Goal: Transaction & Acquisition: Purchase product/service

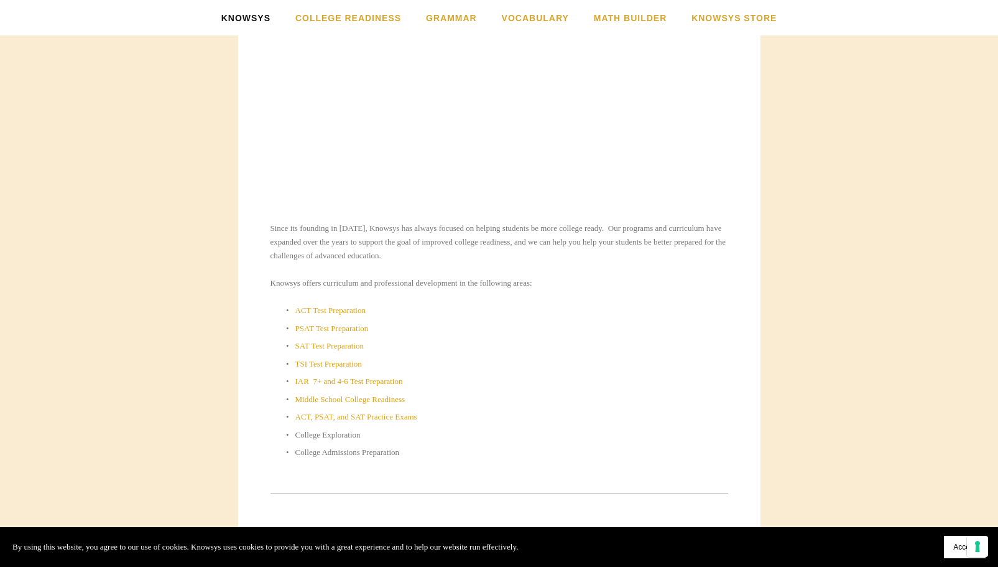
scroll to position [435, 0]
click at [304, 383] on link "IAR 7+ and 4-6 Test Preparation" at bounding box center [349, 378] width 108 height 9
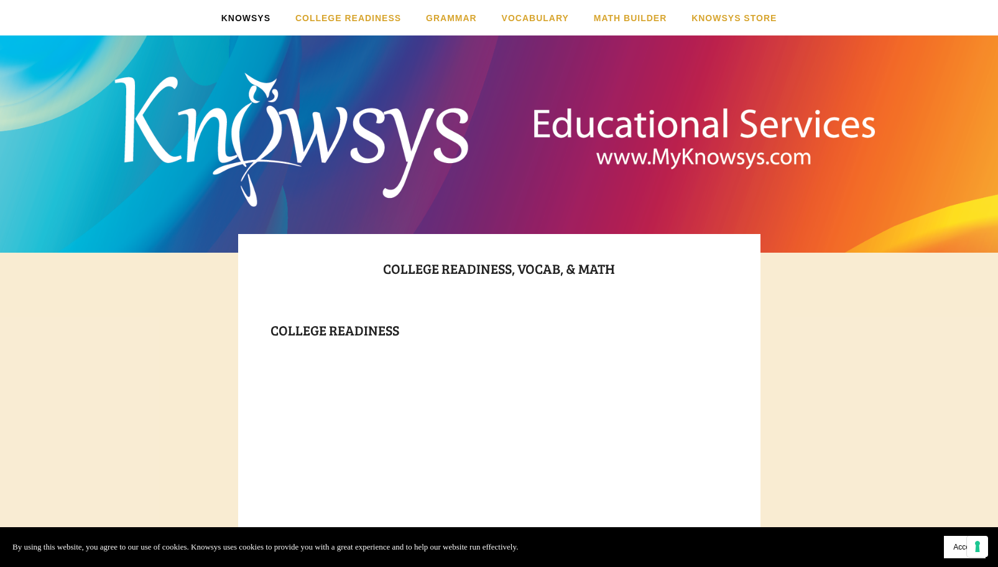
scroll to position [0, 0]
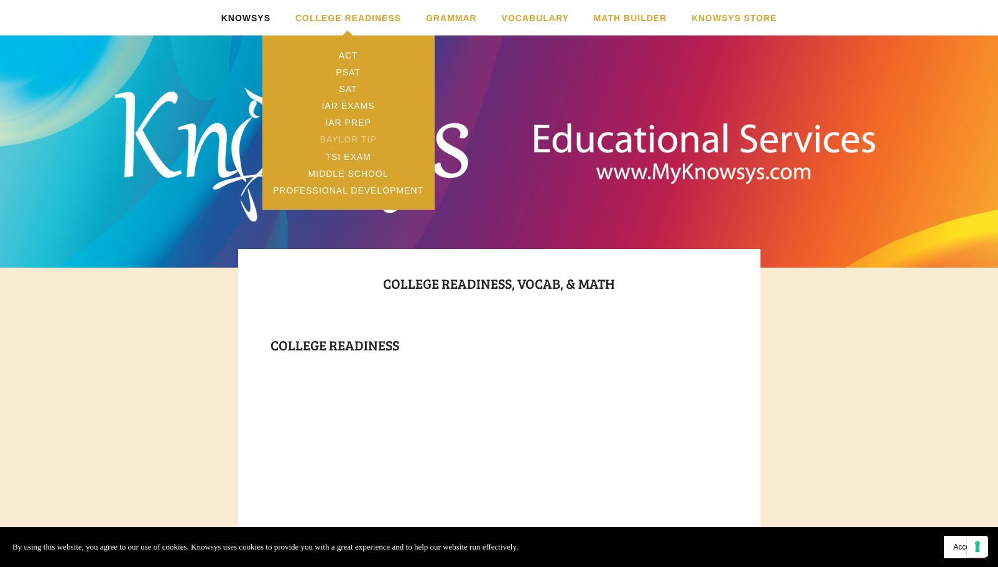
click at [339, 142] on link "Baylor TIP" at bounding box center [348, 139] width 172 height 17
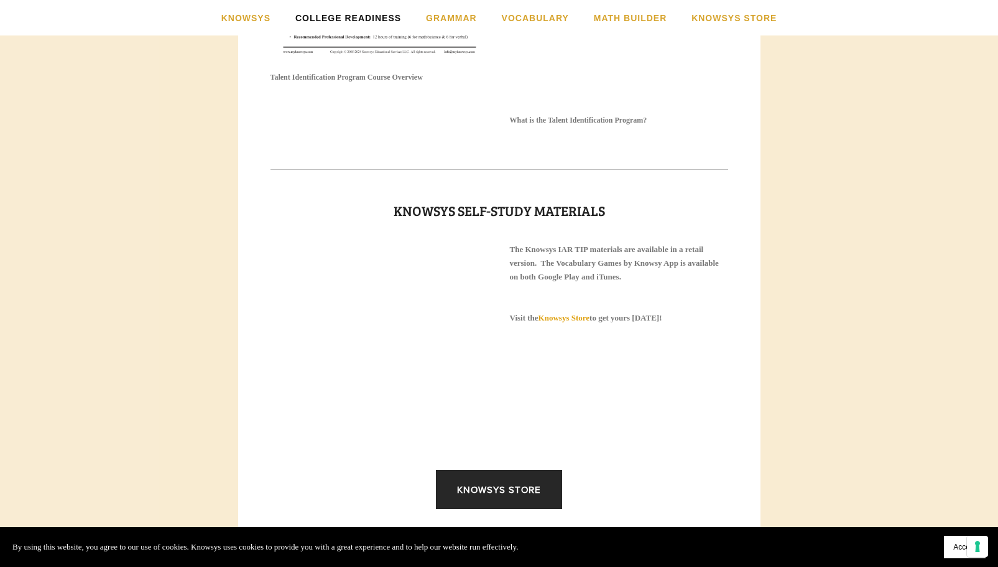
scroll to position [1716, 0]
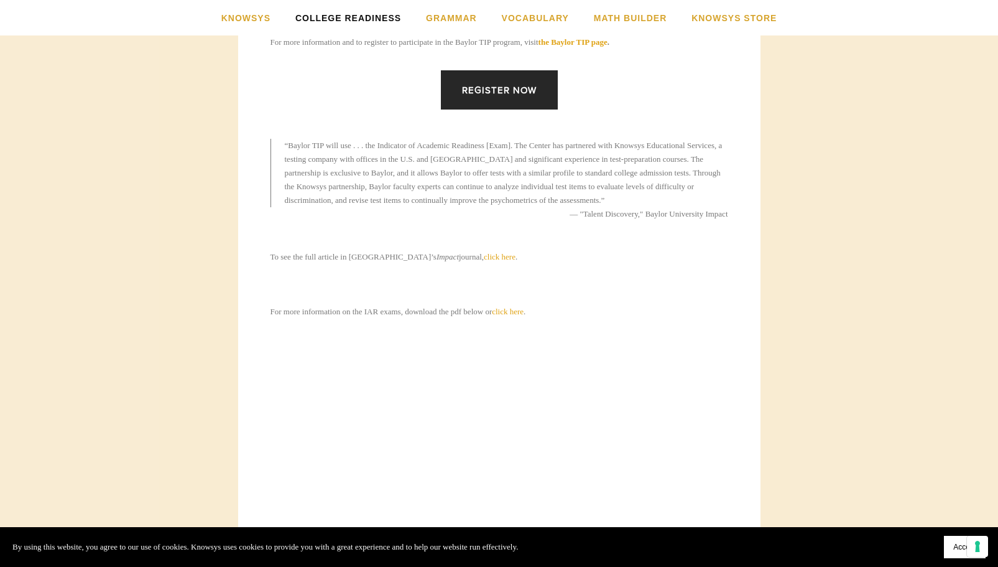
scroll to position [809, 0]
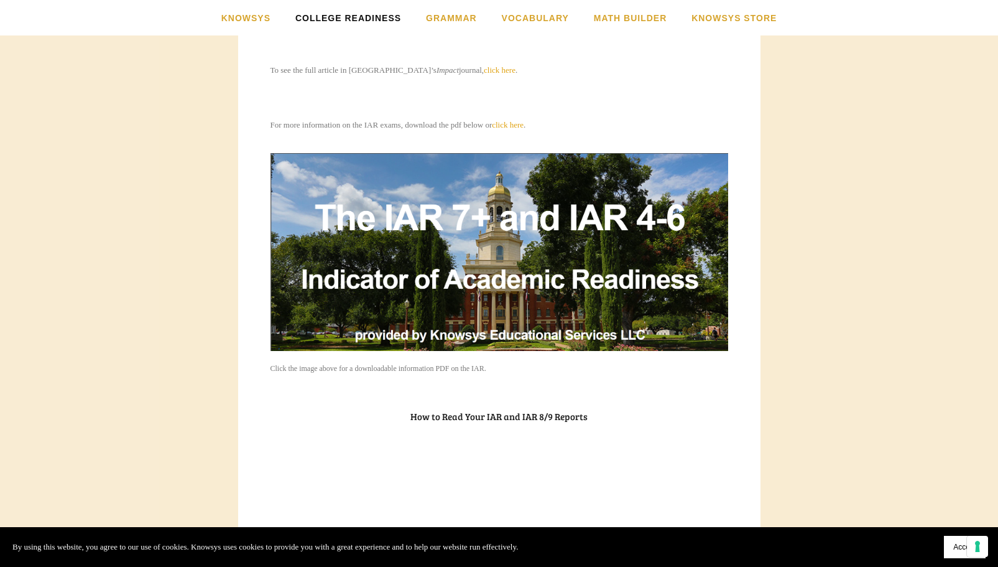
click at [471, 259] on img at bounding box center [500, 252] width 458 height 198
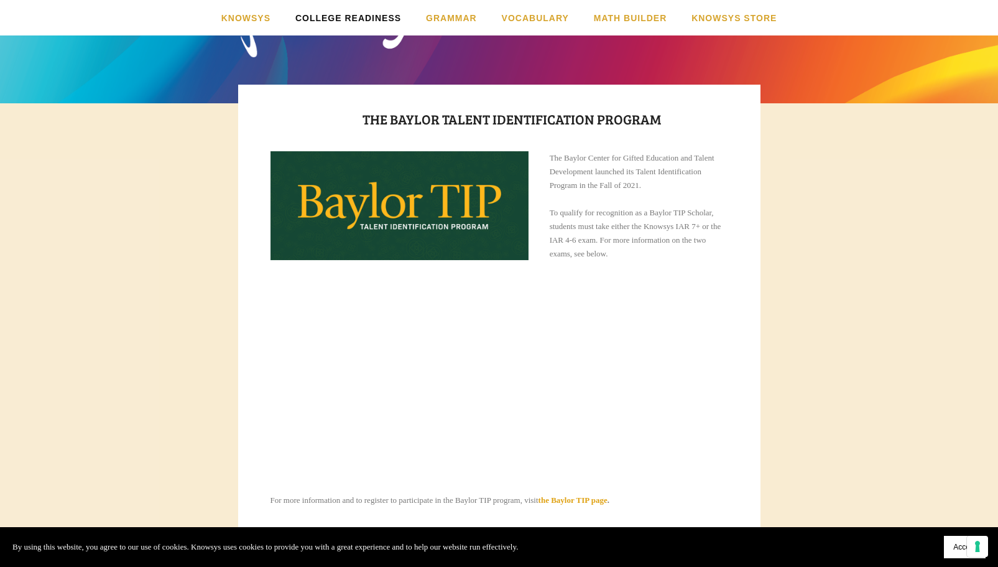
scroll to position [0, 0]
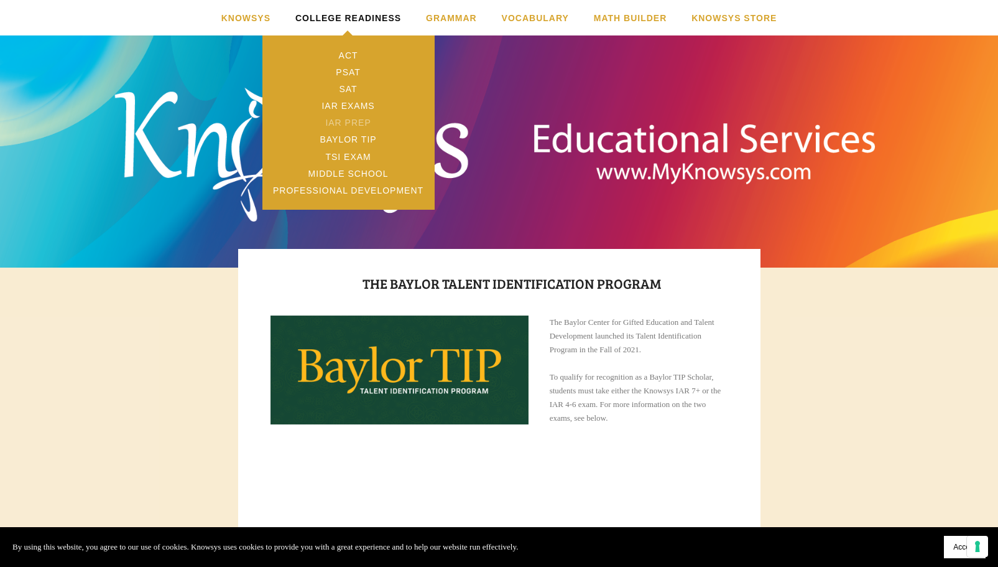
click at [357, 119] on link "IAR Prep" at bounding box center [348, 122] width 172 height 17
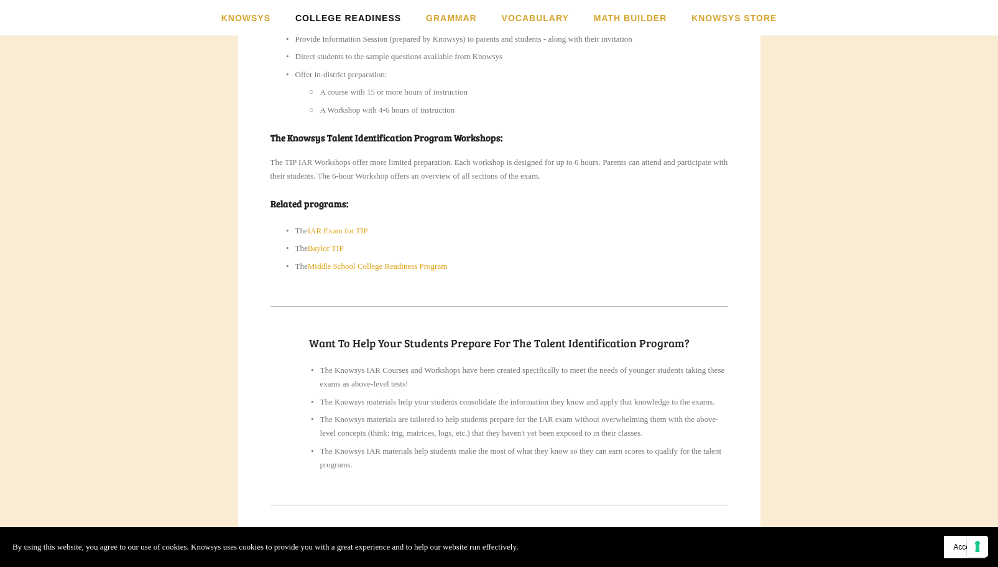
scroll to position [746, 0]
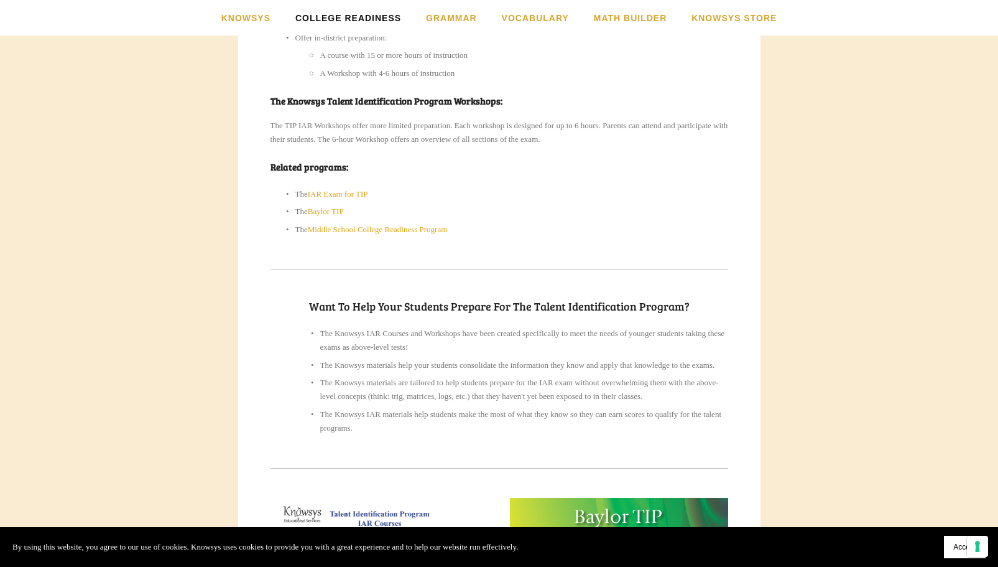
drag, startPoint x: 337, startPoint y: 226, endPoint x: 438, endPoint y: 216, distance: 101.3
click at [438, 201] on p "The IAR Exam for TIP" at bounding box center [511, 194] width 433 height 14
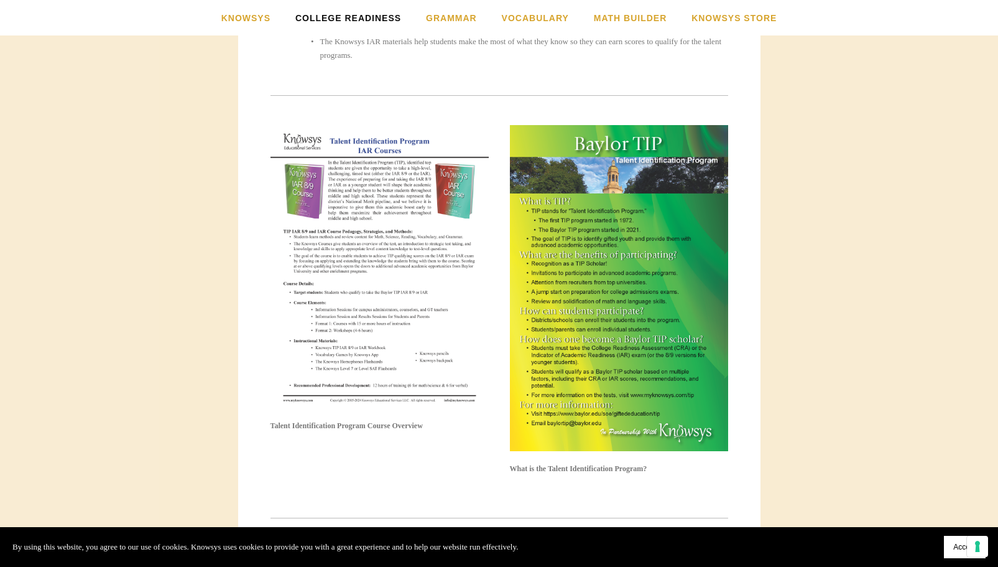
scroll to position [1244, 0]
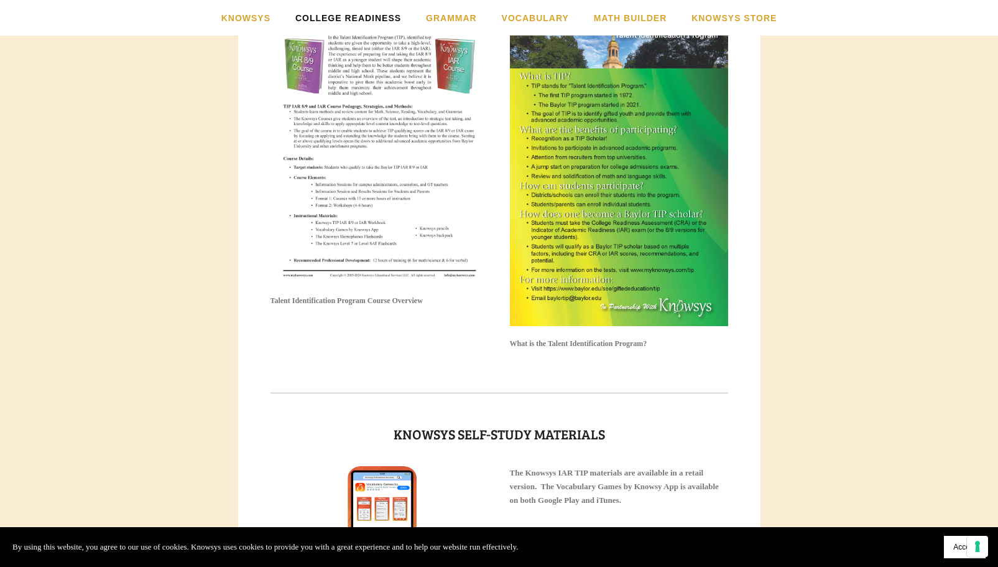
click at [403, 197] on img at bounding box center [380, 141] width 218 height 282
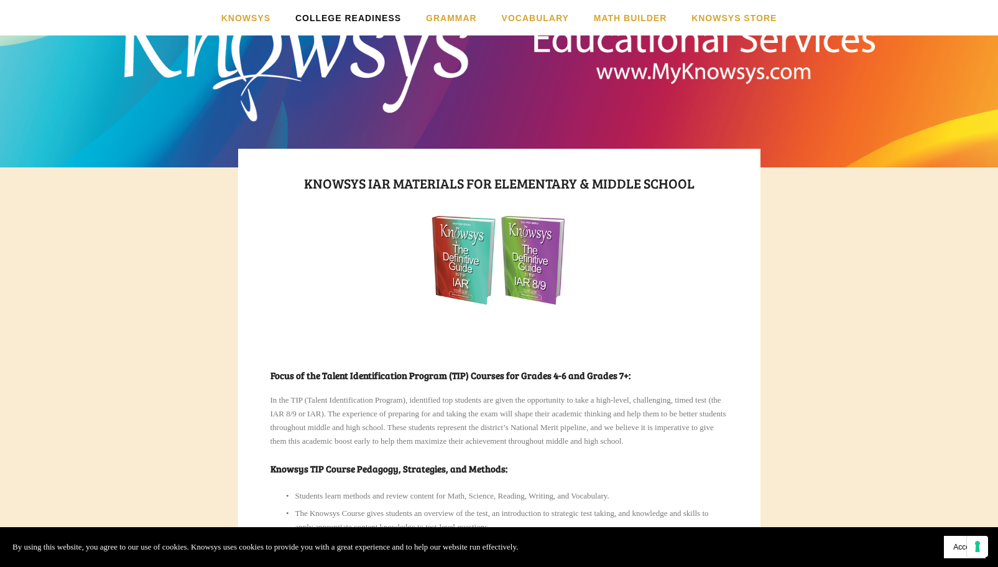
scroll to position [0, 0]
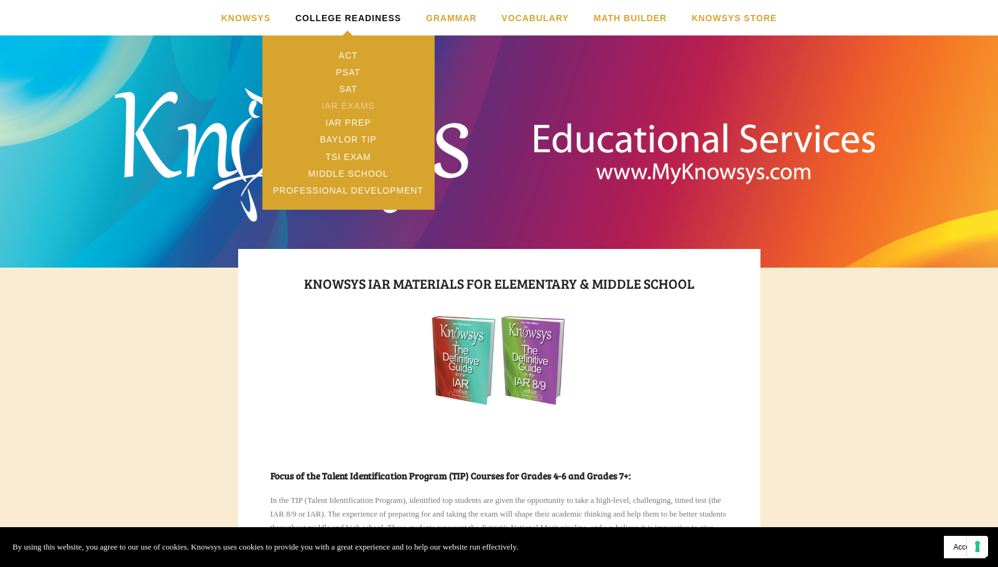
click at [355, 106] on link "IAR Exams" at bounding box center [348, 105] width 172 height 17
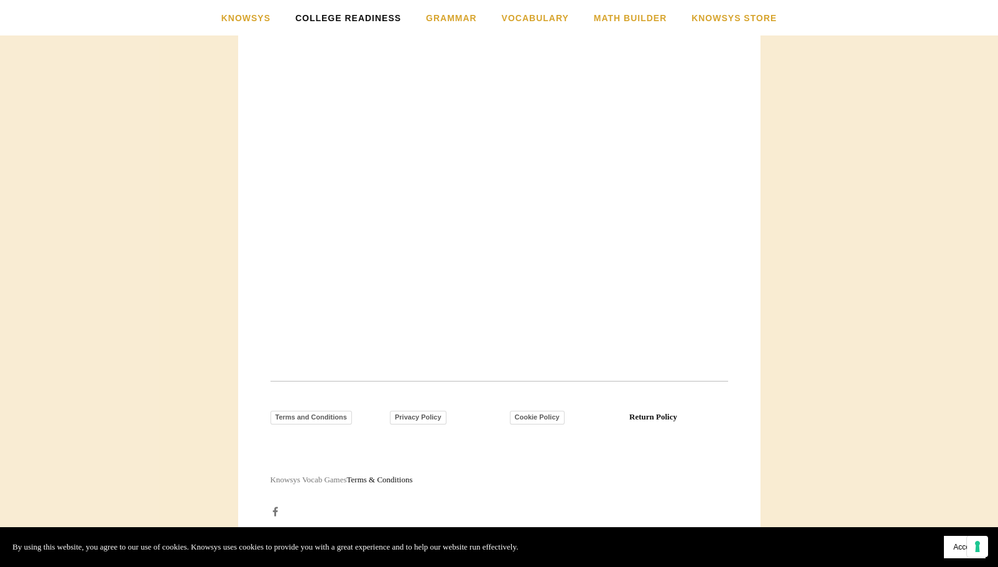
scroll to position [1437, 0]
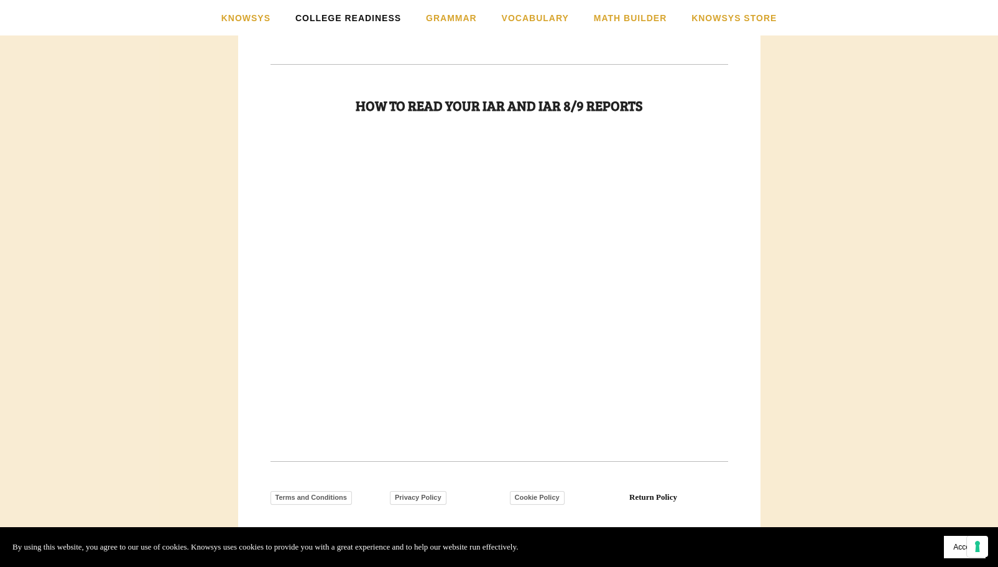
scroll to position [1437, 0]
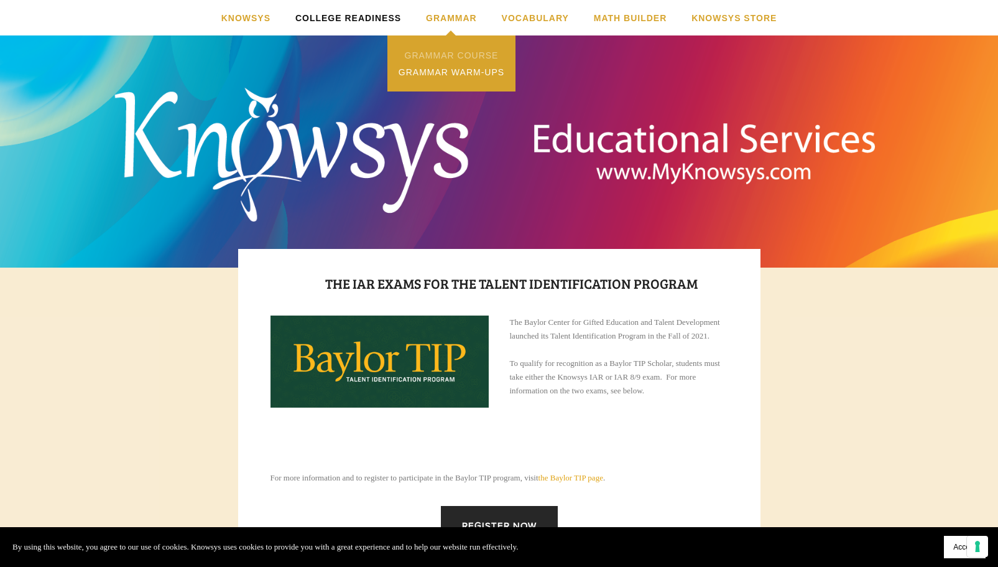
click at [453, 55] on link "Grammar Course" at bounding box center [452, 55] width 128 height 17
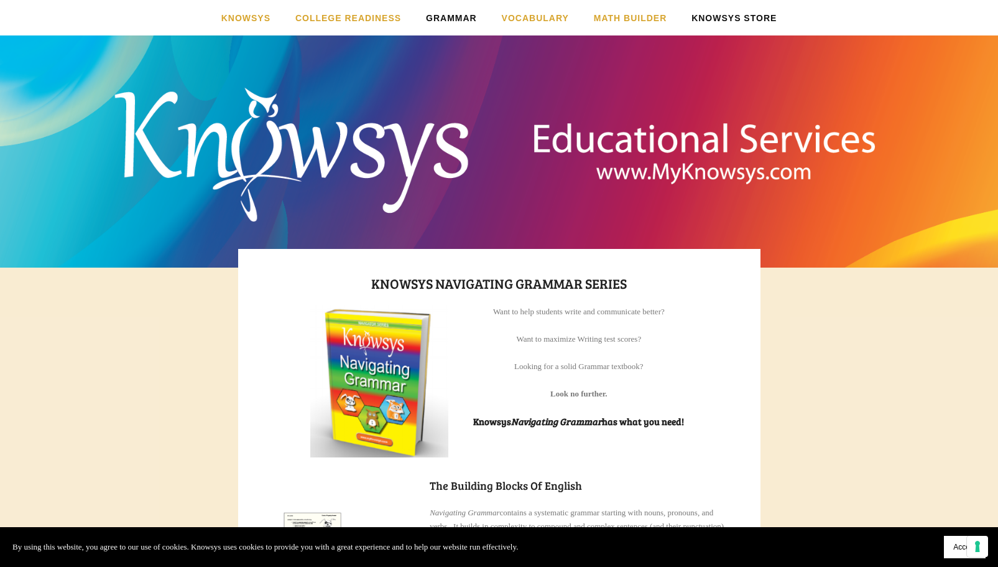
click at [705, 20] on link "Knowsys Store" at bounding box center [734, 17] width 85 height 35
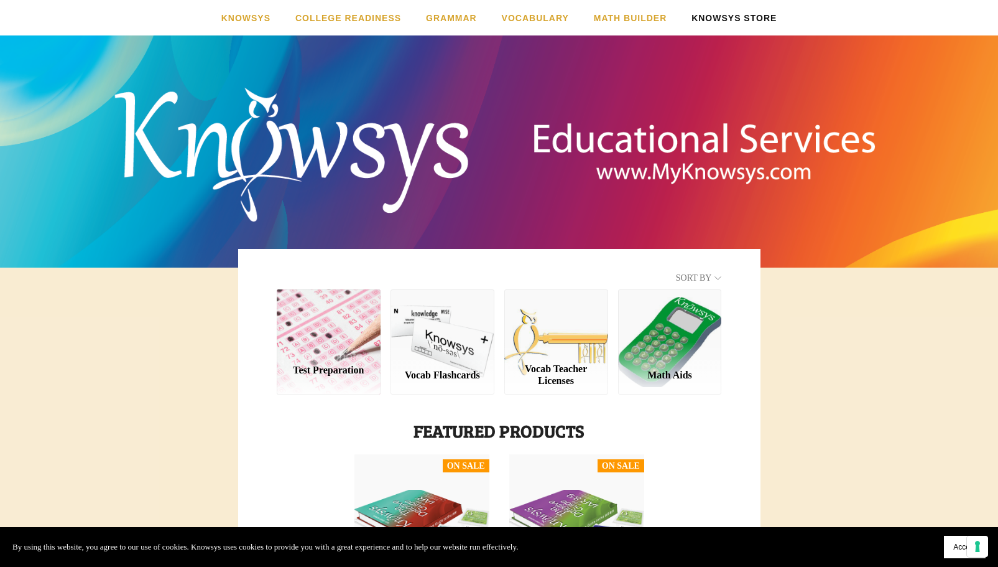
click at [343, 315] on div "Test Preparation" at bounding box center [329, 341] width 104 height 104
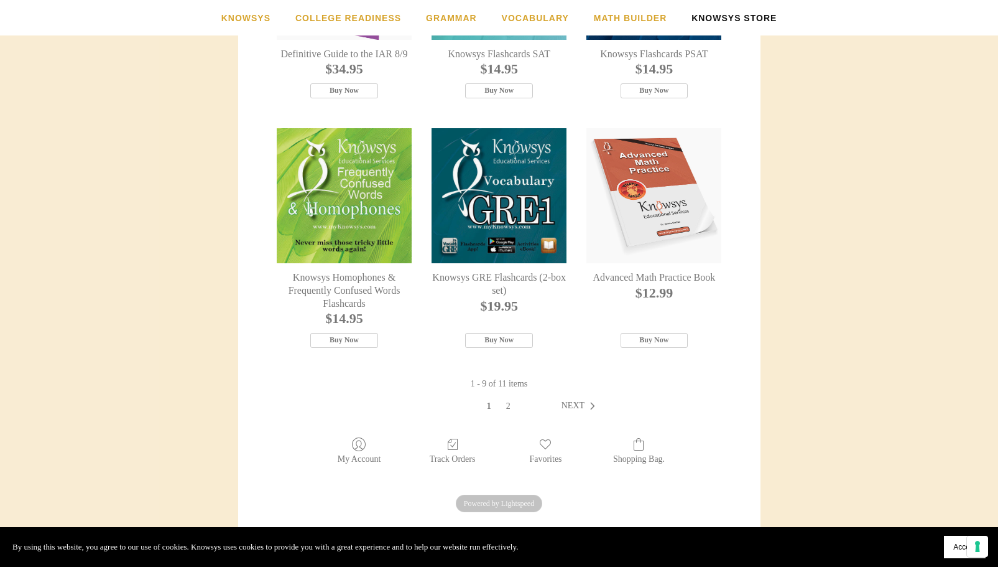
scroll to position [809, 0]
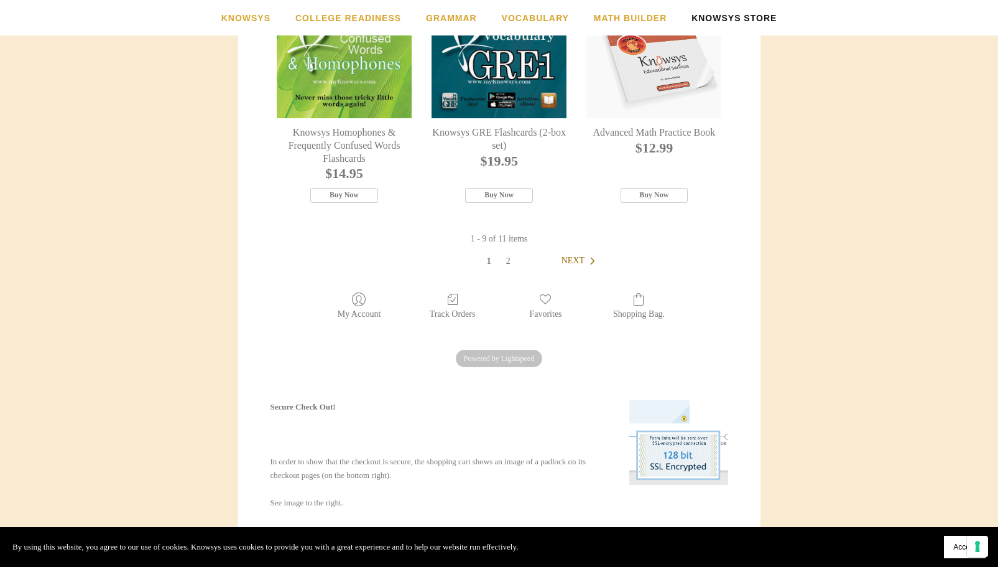
click at [568, 267] on link "Next" at bounding box center [581, 260] width 39 height 12
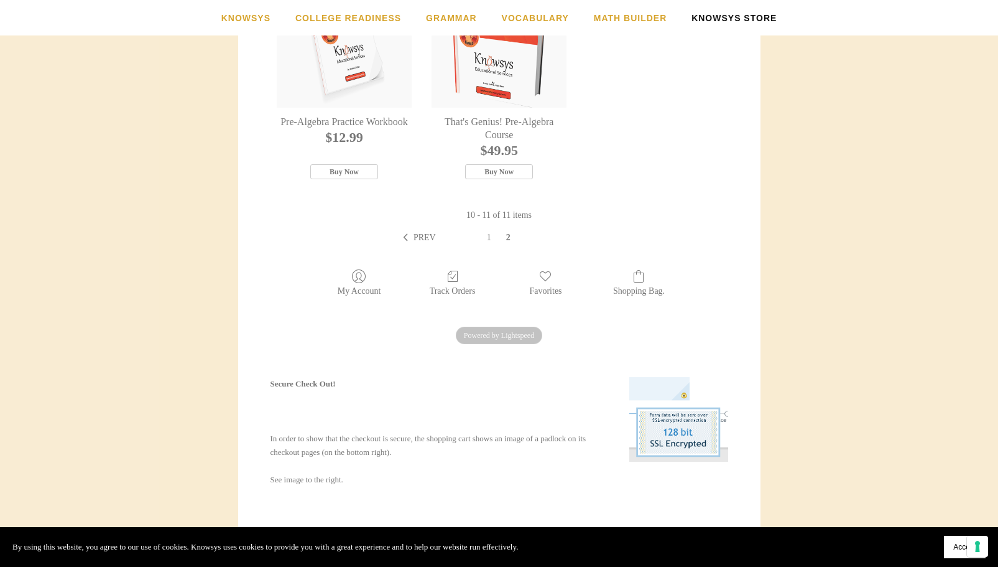
scroll to position [373, 0]
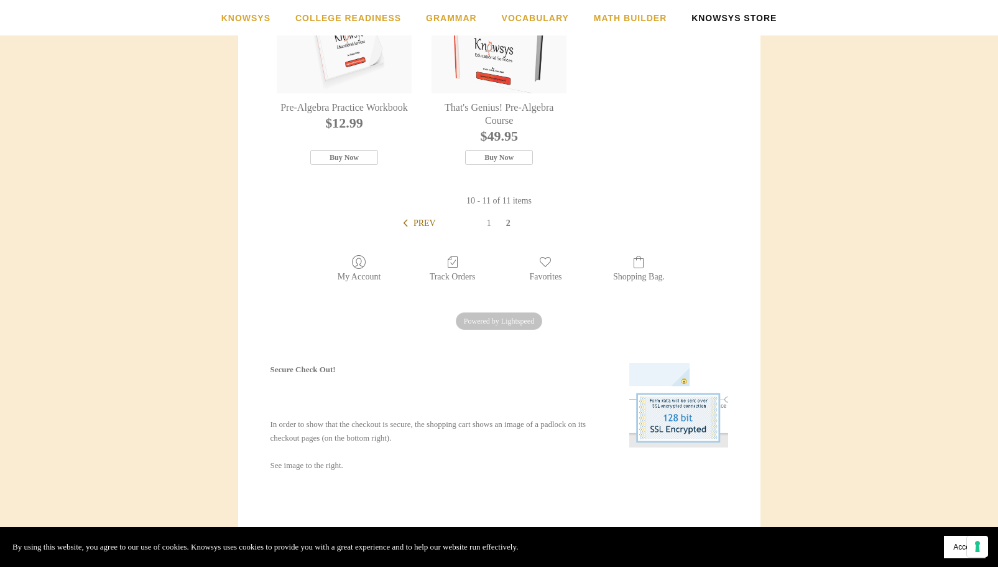
click at [414, 223] on span "Prev" at bounding box center [425, 222] width 22 height 9
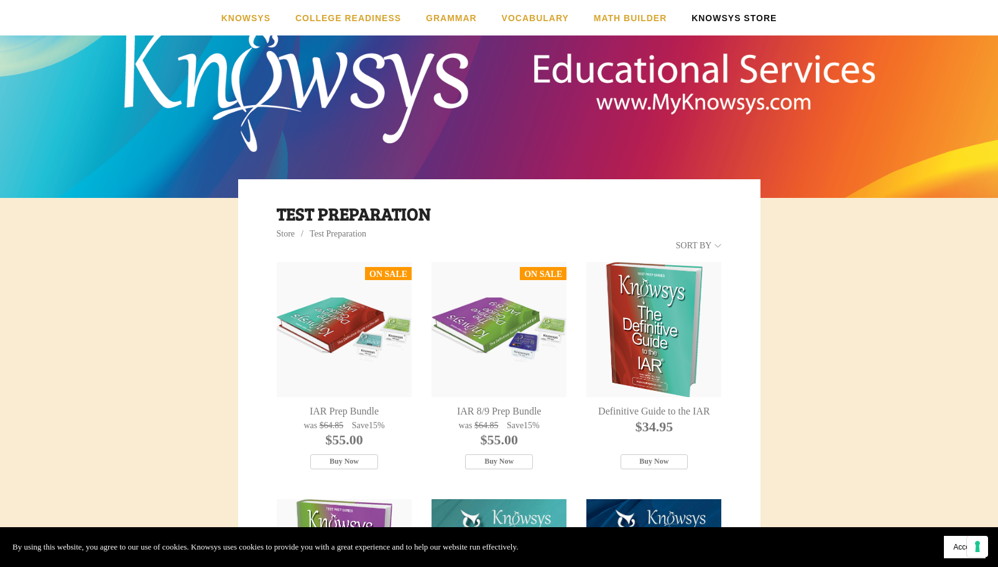
scroll to position [249, 0]
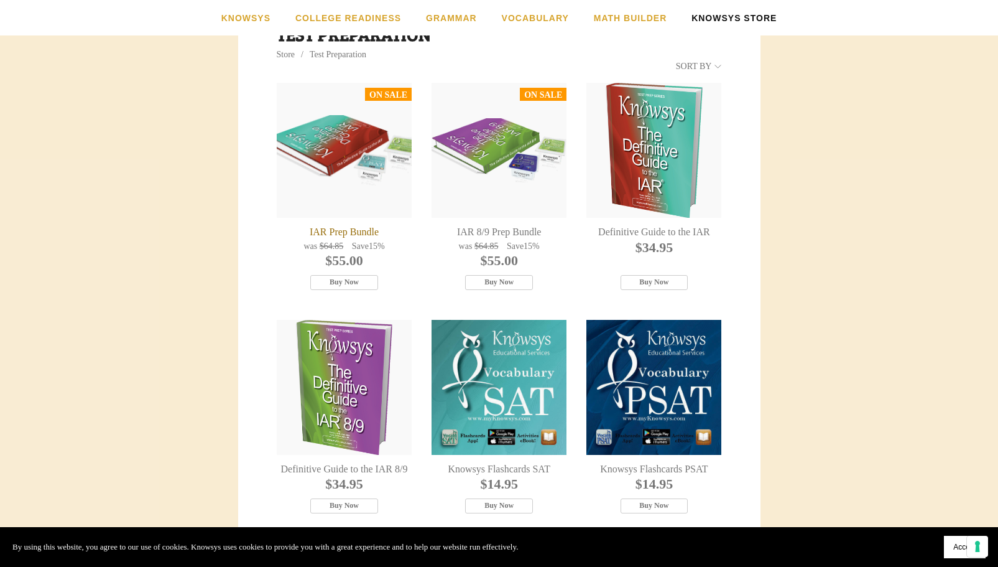
click at [347, 164] on div "IAR Prep Bundle" at bounding box center [344, 150] width 135 height 135
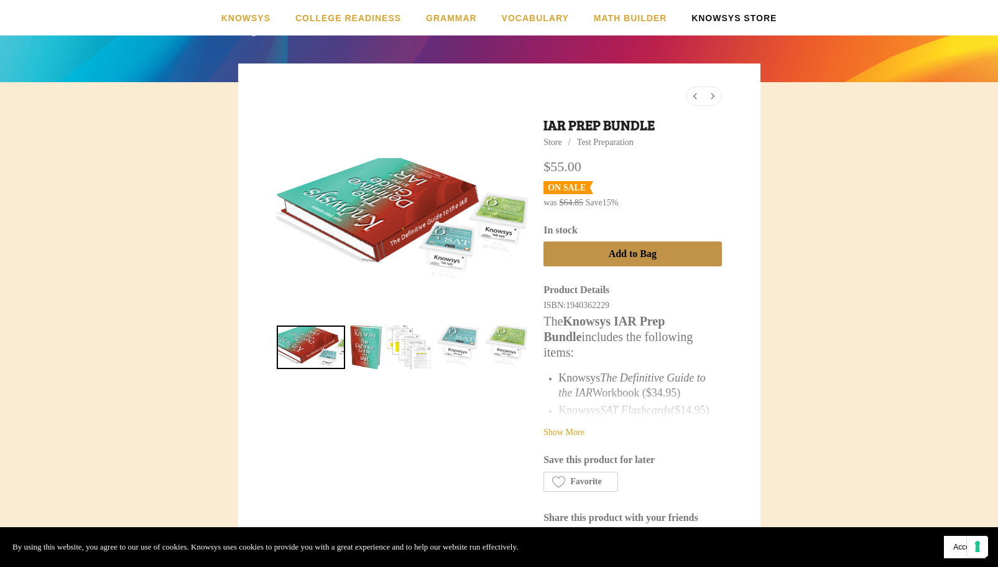
scroll to position [187, 0]
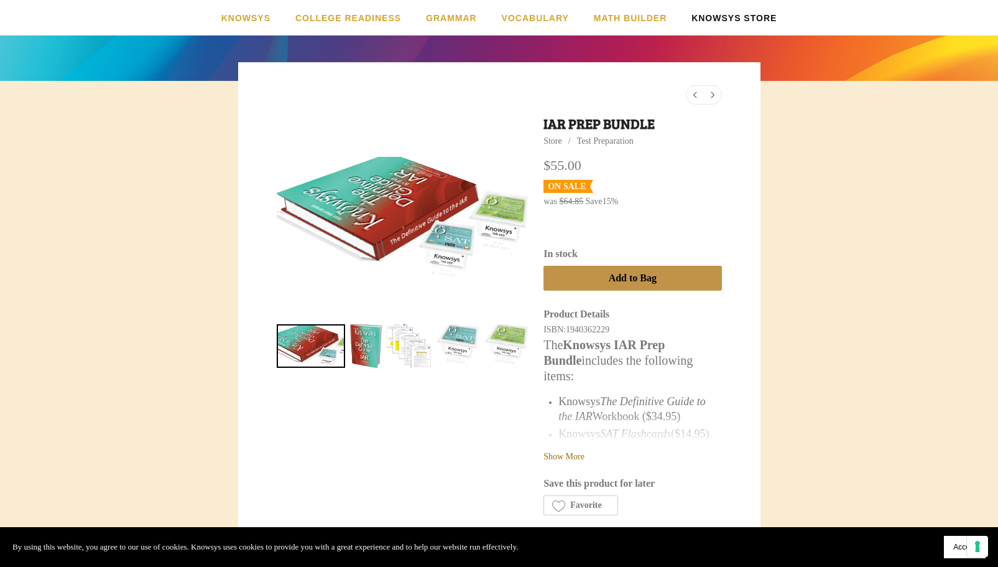
click at [579, 454] on link "Show More" at bounding box center [564, 456] width 41 height 9
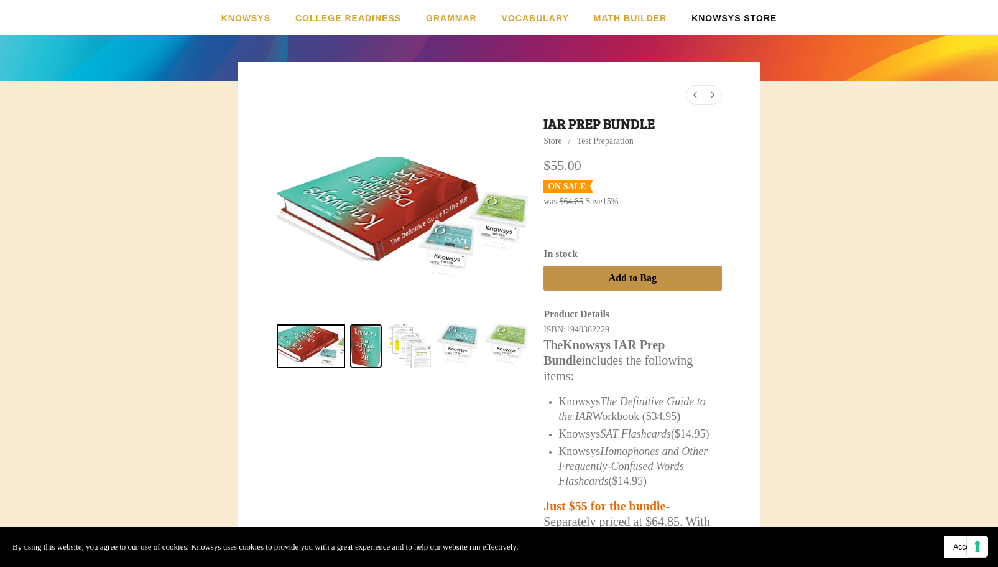
click at [363, 342] on link "IAR Prep Bundle 1" at bounding box center [366, 346] width 32 height 44
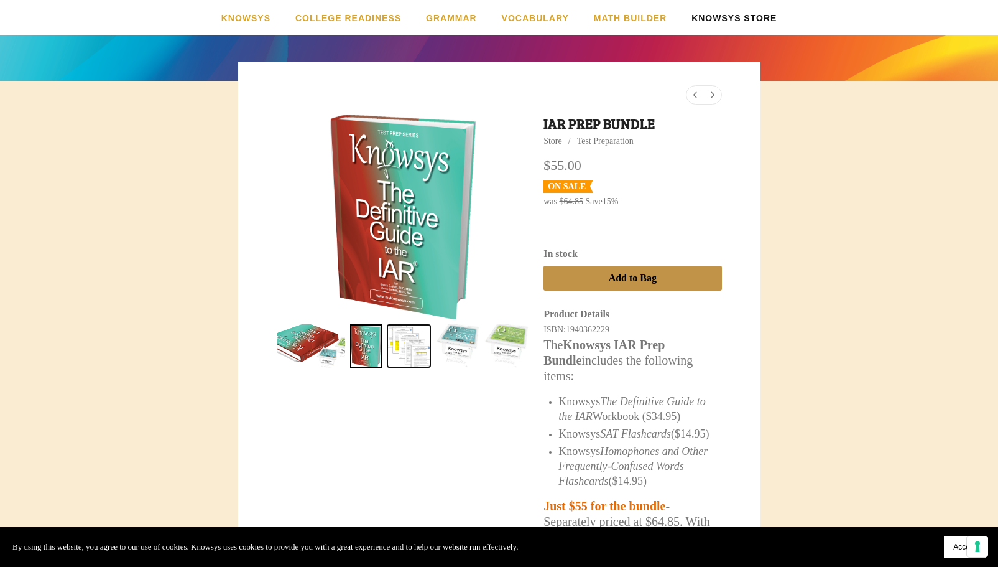
click at [412, 344] on link "IAR Prep Bundle 2" at bounding box center [409, 346] width 44 height 44
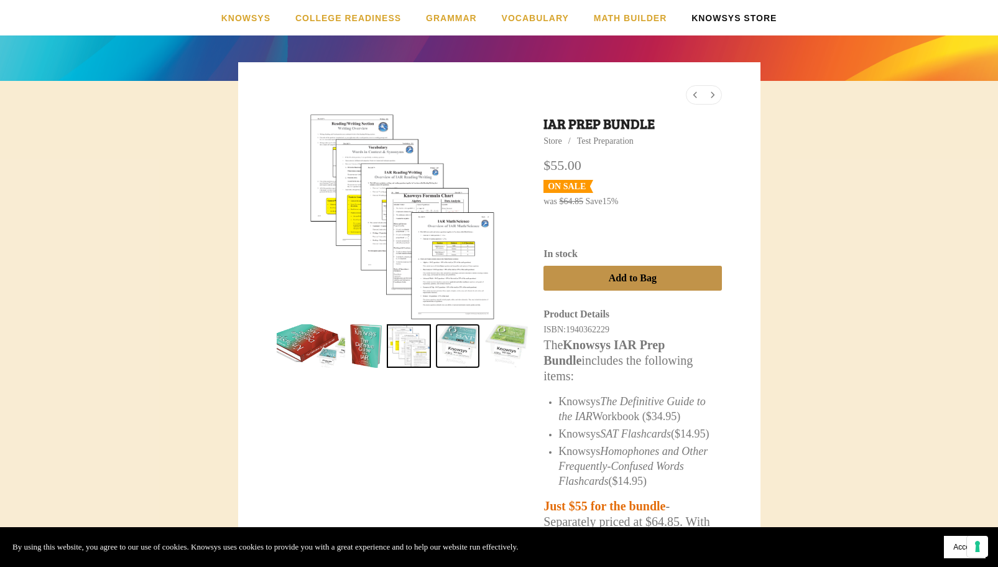
click at [453, 344] on link "IAR Prep Bundle 3" at bounding box center [458, 346] width 44 height 44
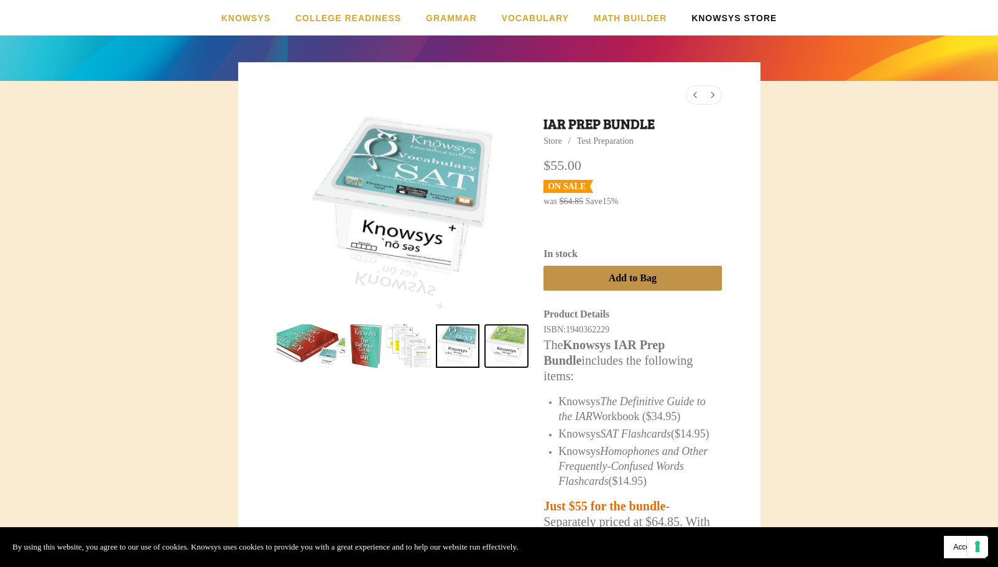
click at [514, 343] on link "IAR Prep Bundle 4" at bounding box center [507, 346] width 44 height 44
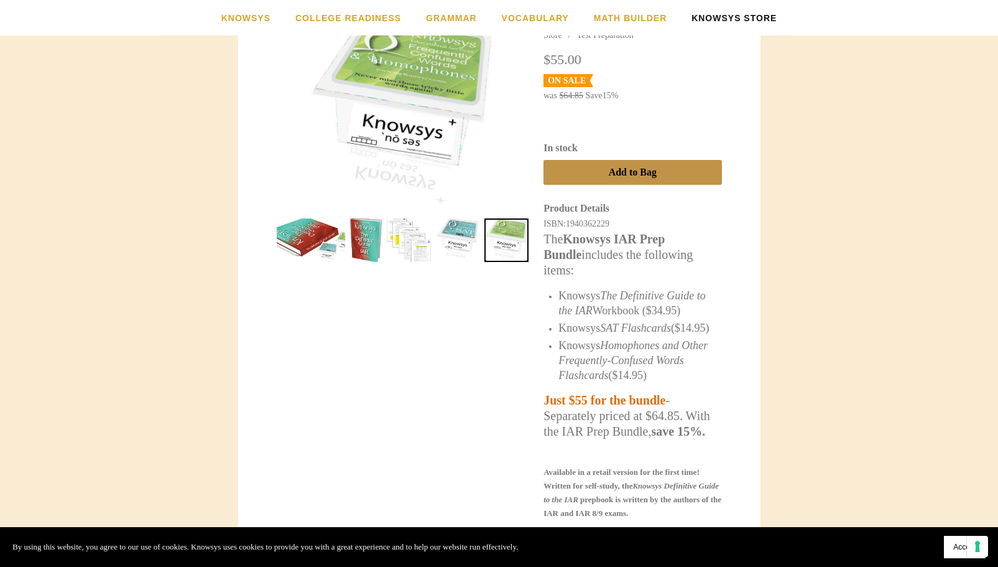
scroll to position [249, 0]
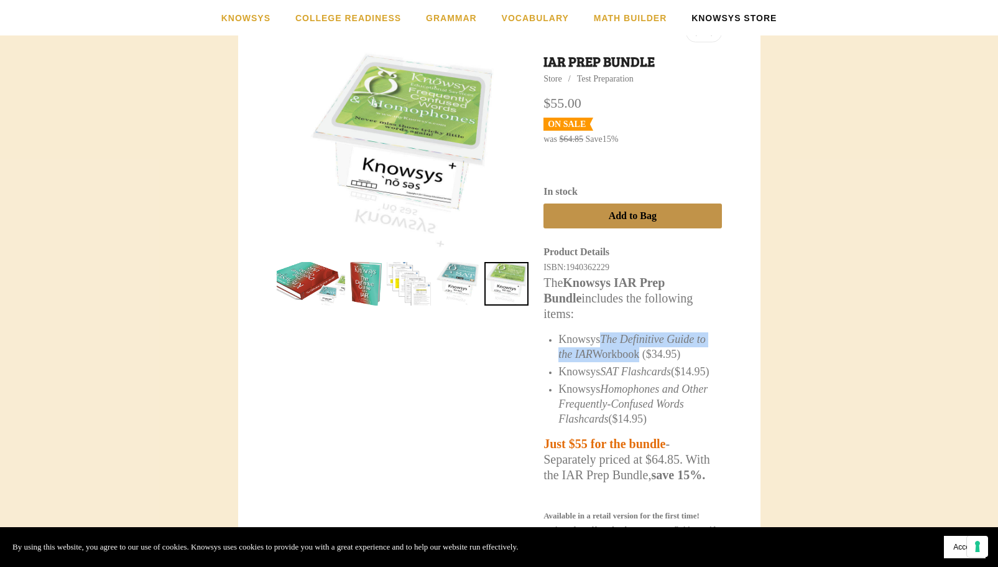
drag, startPoint x: 605, startPoint y: 338, endPoint x: 651, endPoint y: 354, distance: 48.6
click at [651, 354] on span "Knowsys The Definitive Guide to the IAR Workbook ($34.95)" at bounding box center [632, 346] width 147 height 27
copy span "The Definitive Guide to the IAR Workbook"
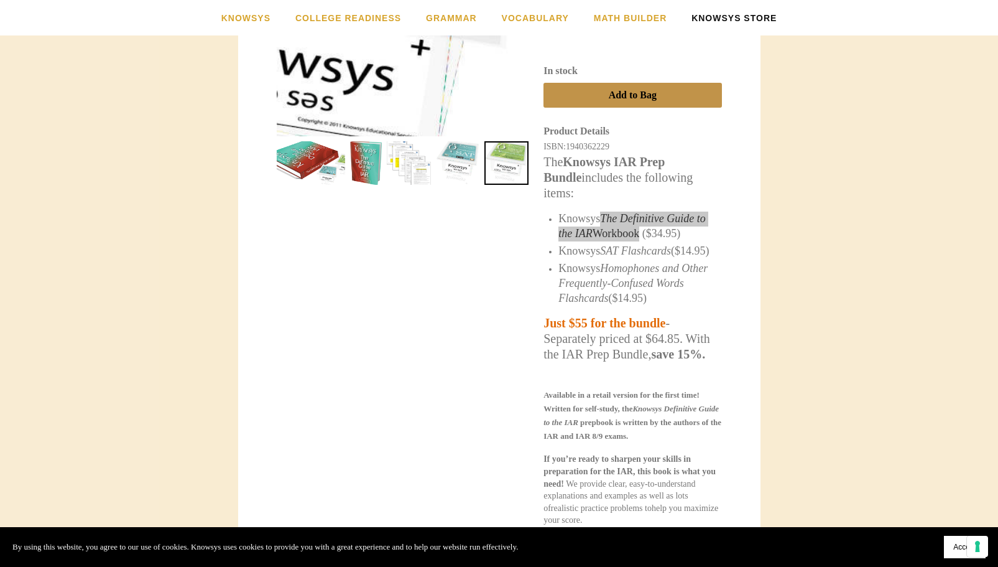
scroll to position [373, 0]
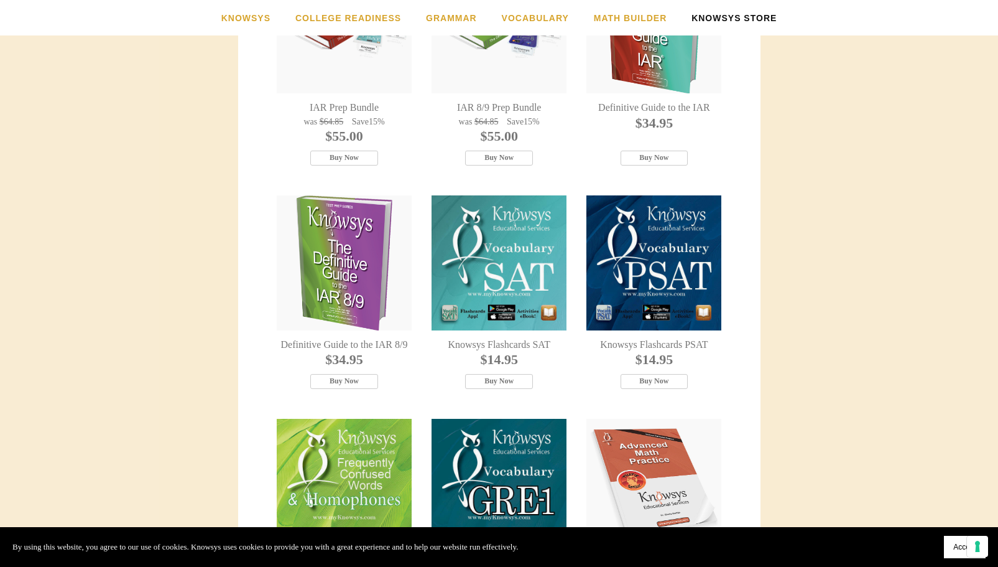
scroll to position [249, 0]
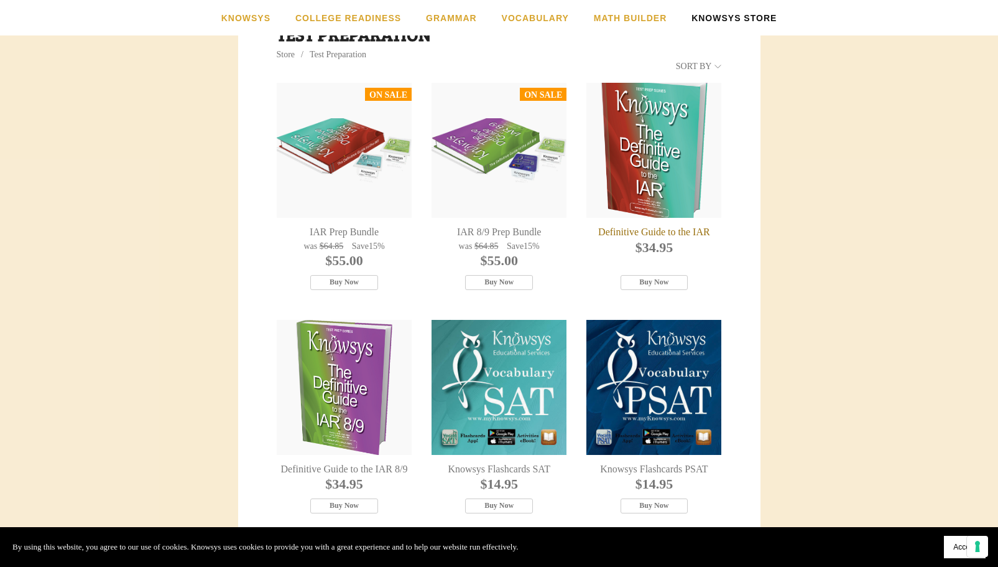
click at [662, 192] on div "Definitive Guide to the IAR" at bounding box center [654, 150] width 135 height 135
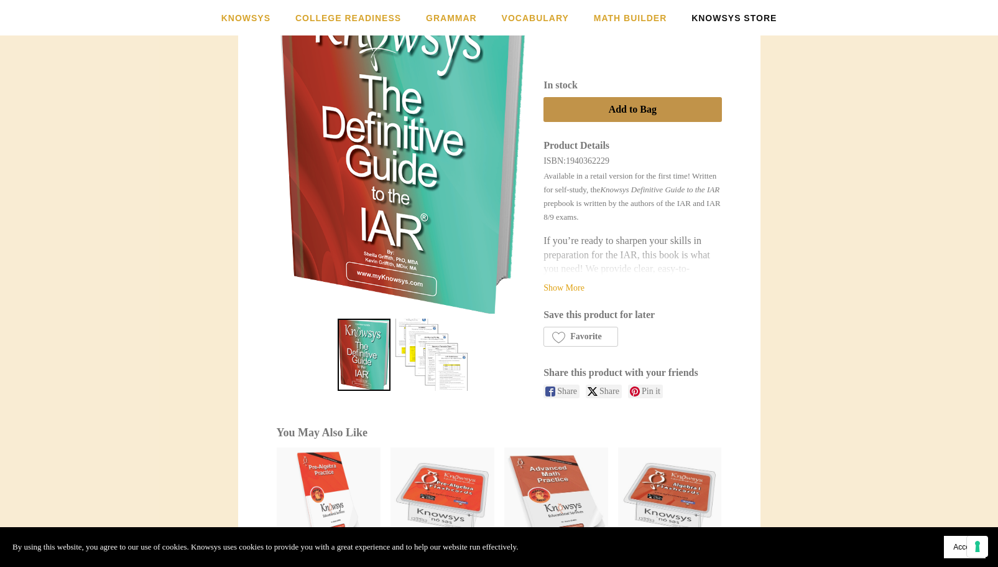
scroll to position [373, 0]
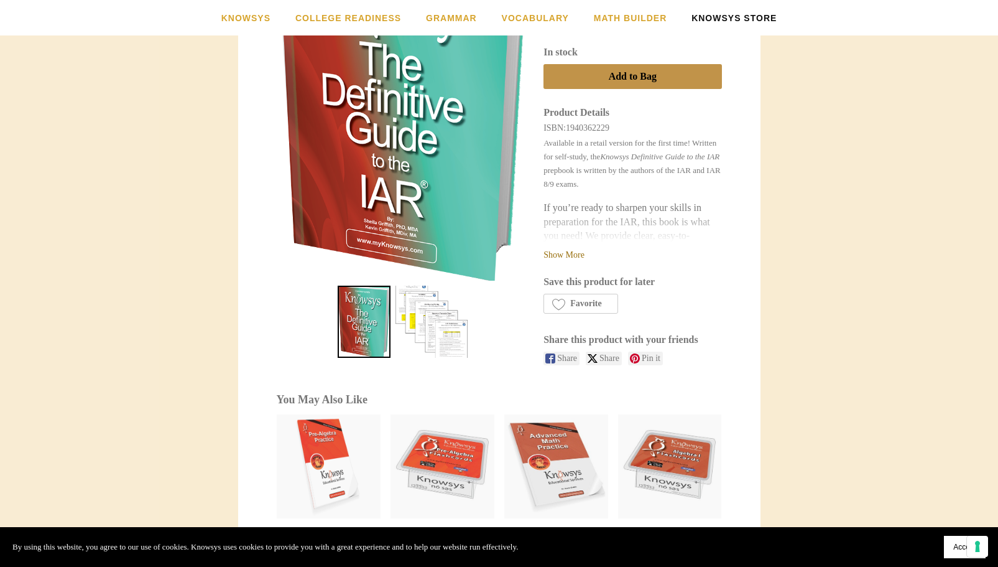
click at [570, 256] on link "Show More" at bounding box center [564, 254] width 41 height 9
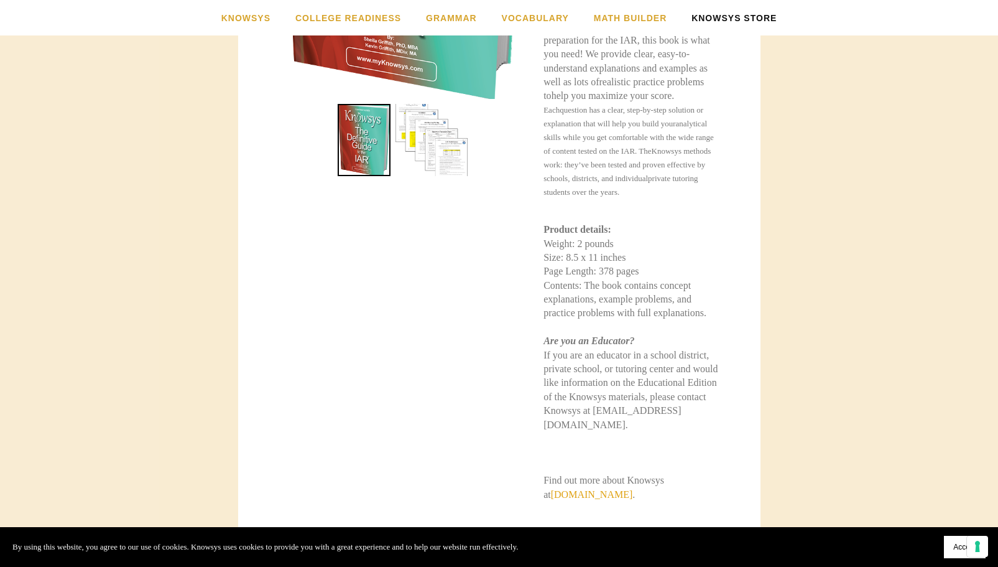
scroll to position [435, 0]
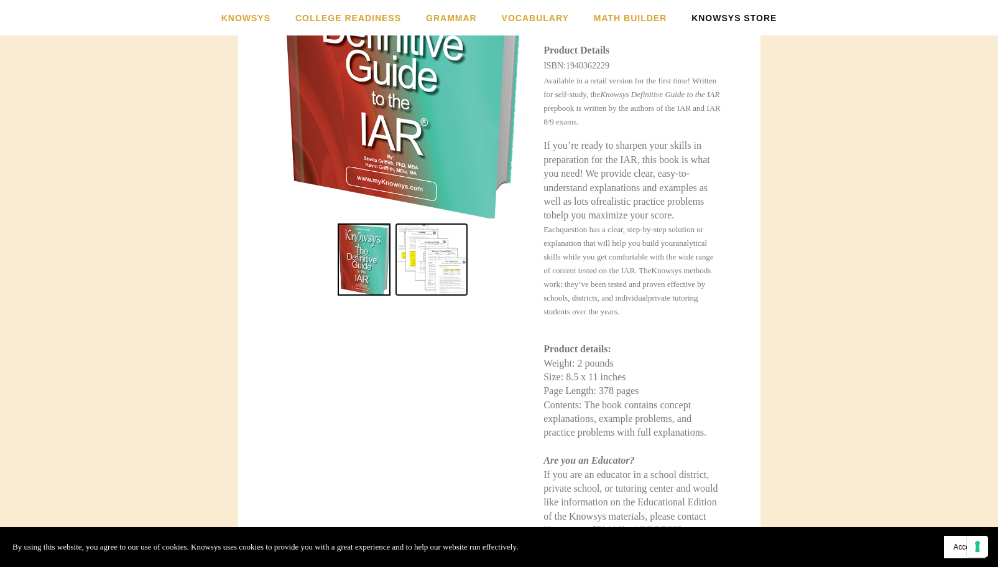
click at [456, 263] on link "Definitive Guide to the IAR 1" at bounding box center [432, 259] width 72 height 72
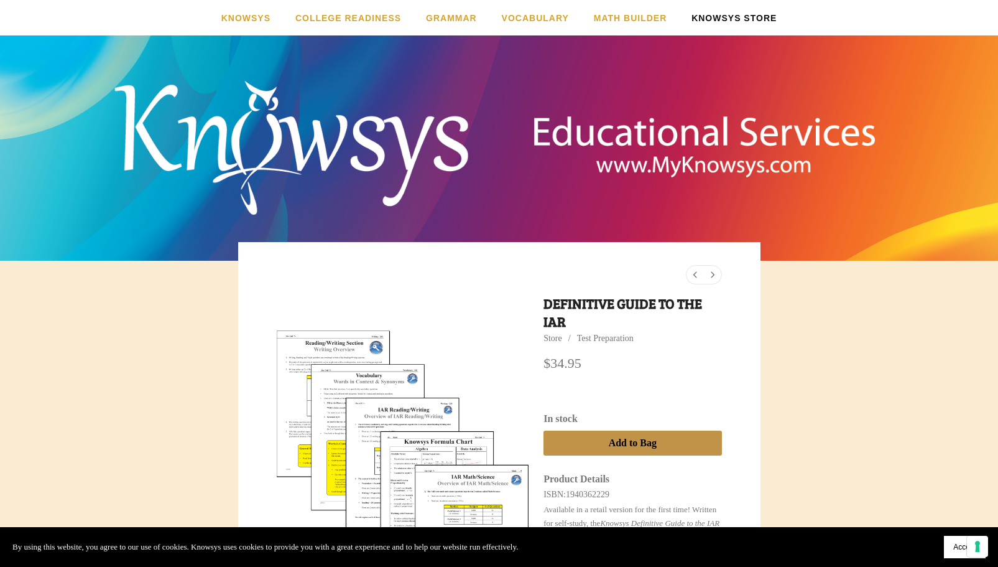
scroll to position [0, 0]
